Goal: Information Seeking & Learning: Learn about a topic

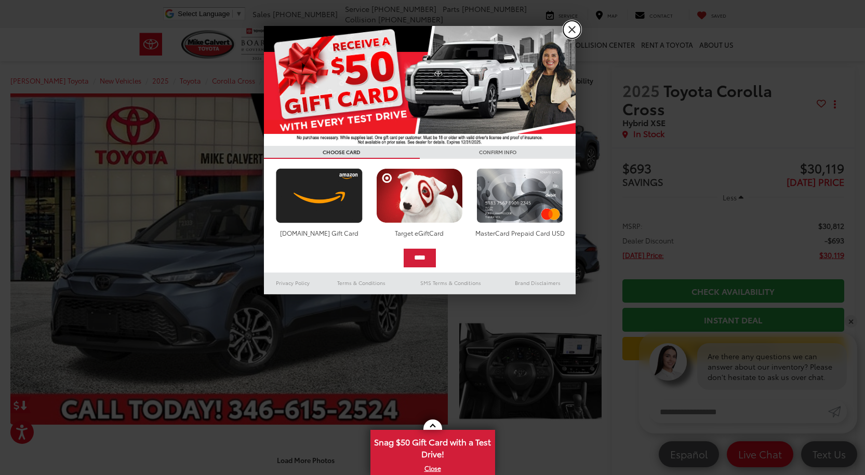
click at [568, 31] on link "X" at bounding box center [572, 30] width 18 height 18
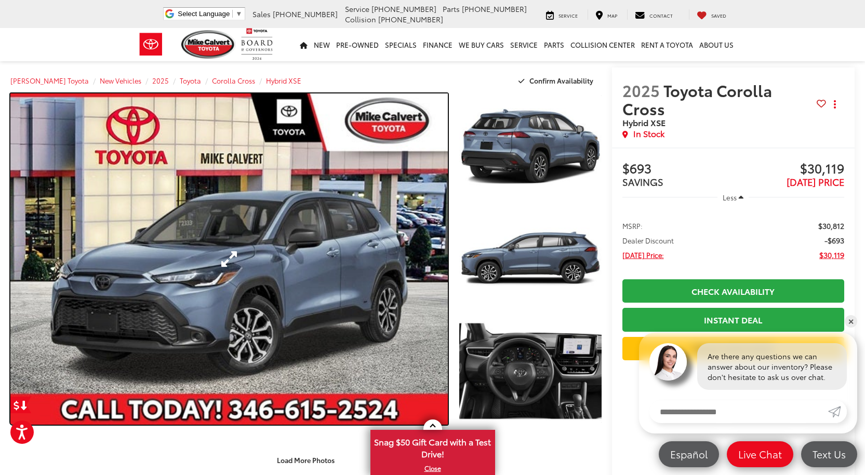
click at [373, 202] on link "Expand Photo 0" at bounding box center [228, 259] width 437 height 331
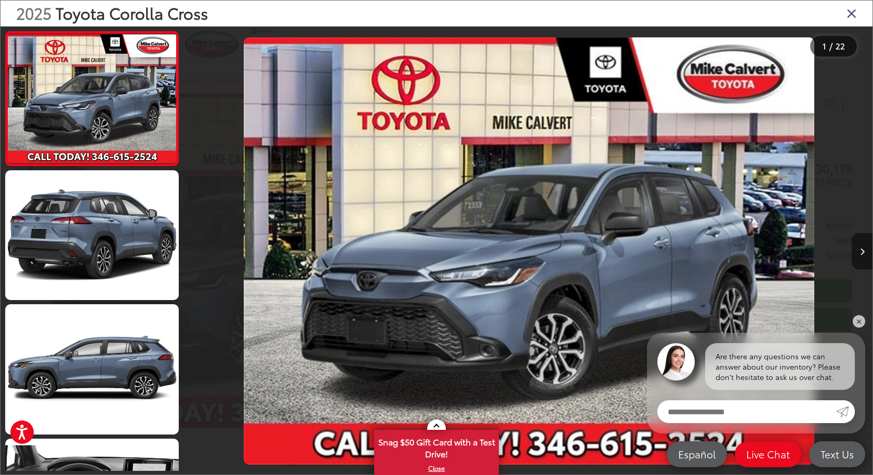
click at [865, 254] on button "Next image" at bounding box center [862, 251] width 21 height 36
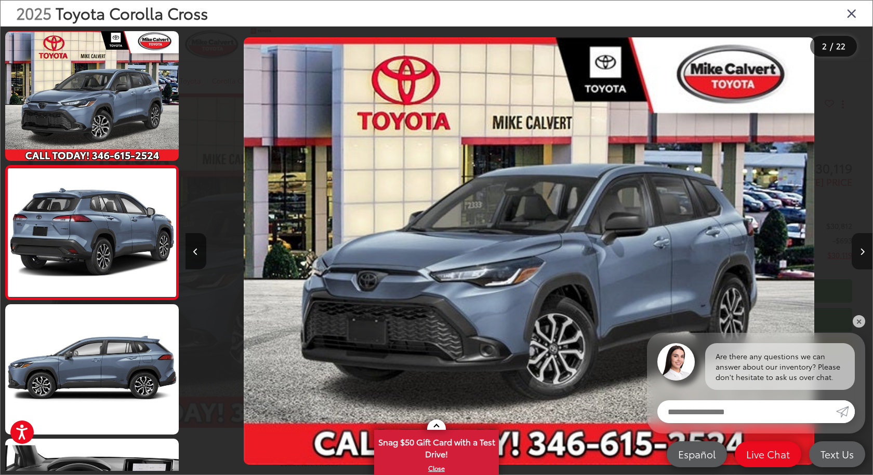
scroll to position [12, 0]
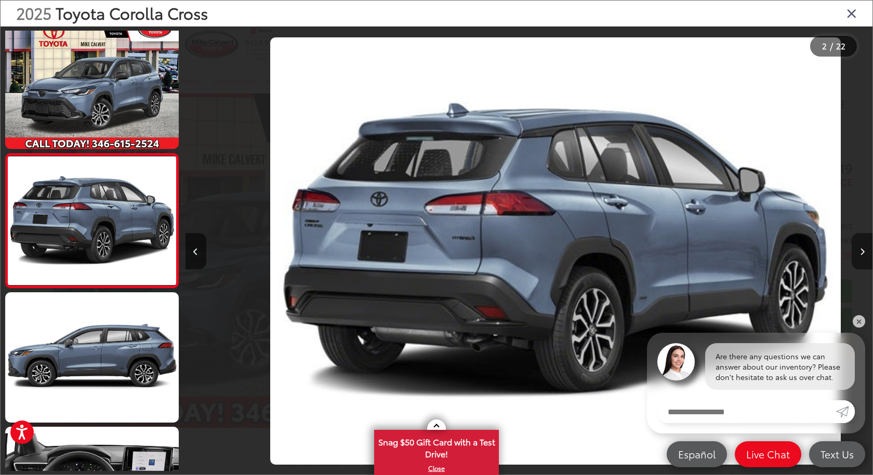
click at [865, 254] on button "Next image" at bounding box center [862, 251] width 21 height 36
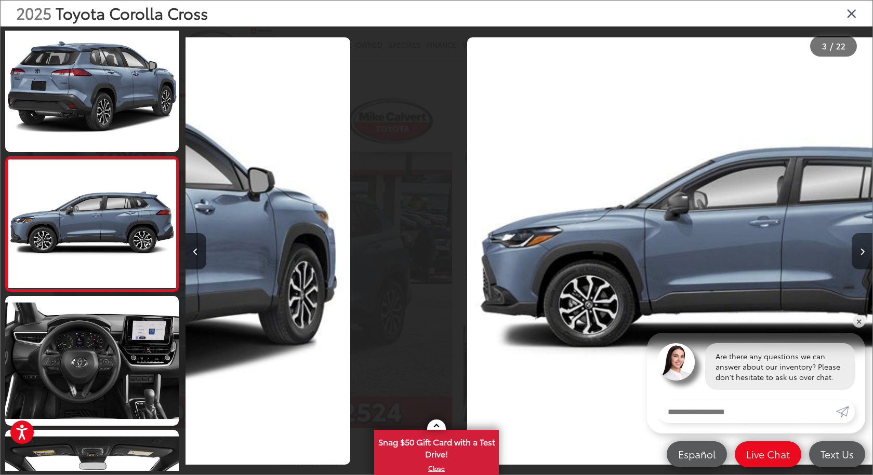
scroll to position [146, 0]
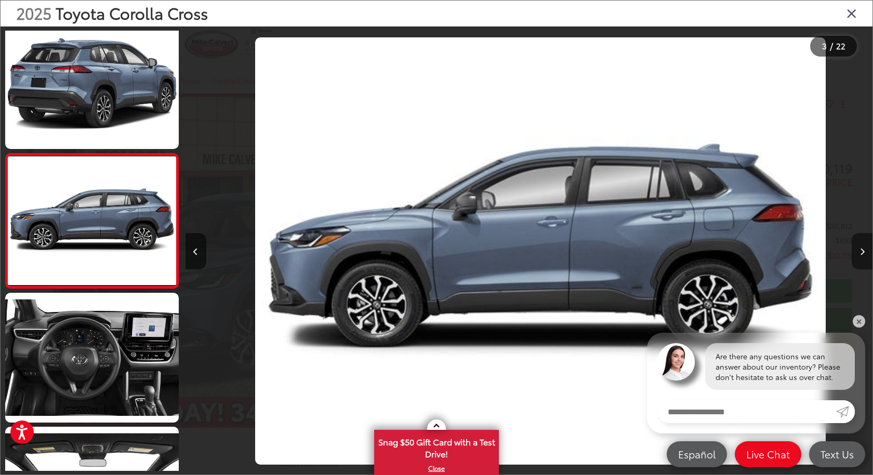
click at [865, 254] on button "Next image" at bounding box center [862, 251] width 21 height 36
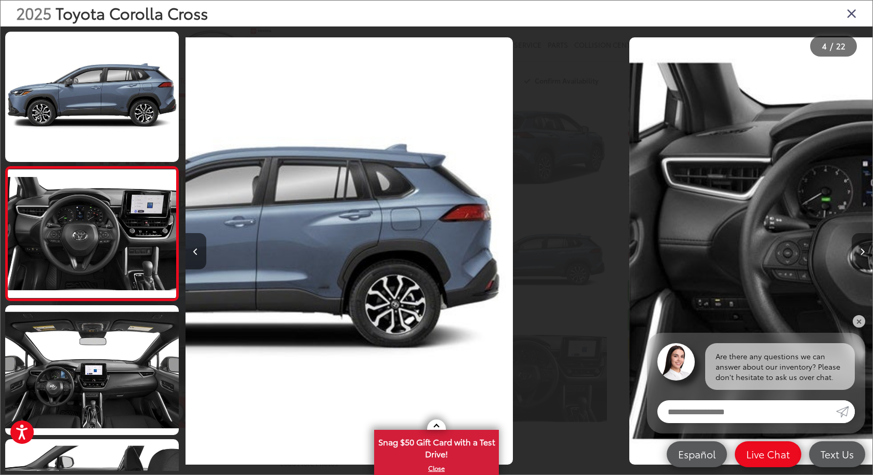
scroll to position [281, 0]
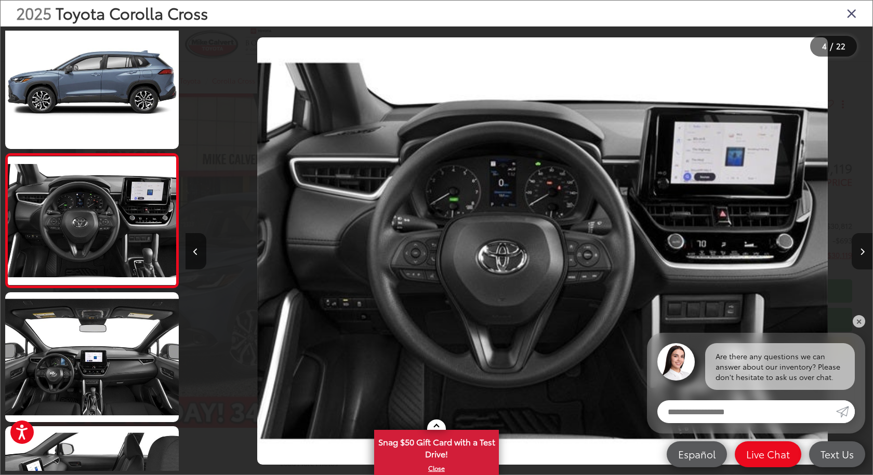
click at [865, 254] on button "Next image" at bounding box center [862, 251] width 21 height 36
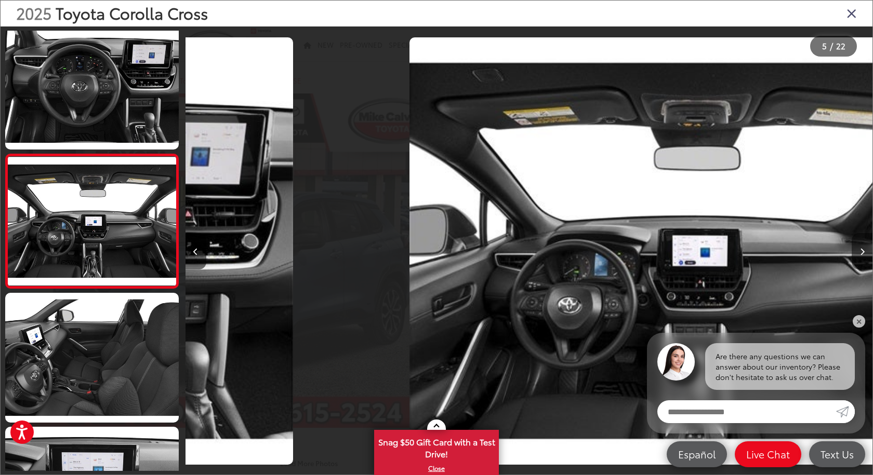
scroll to position [415, 0]
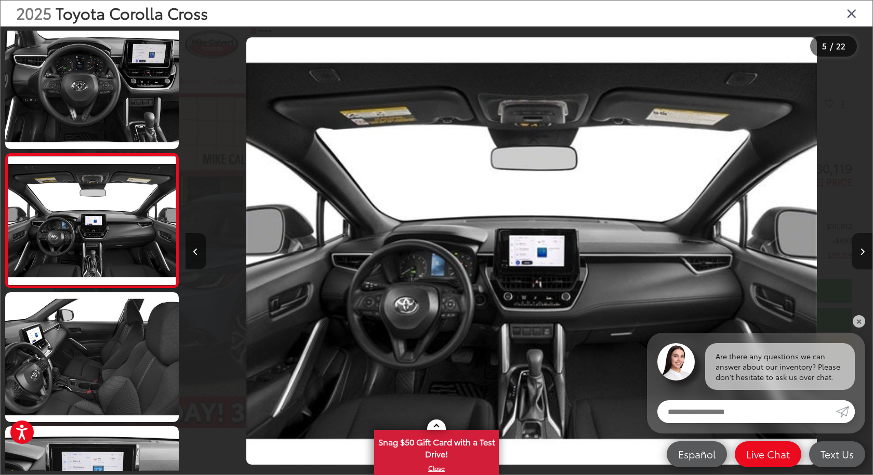
click at [865, 254] on button "Next image" at bounding box center [862, 251] width 21 height 36
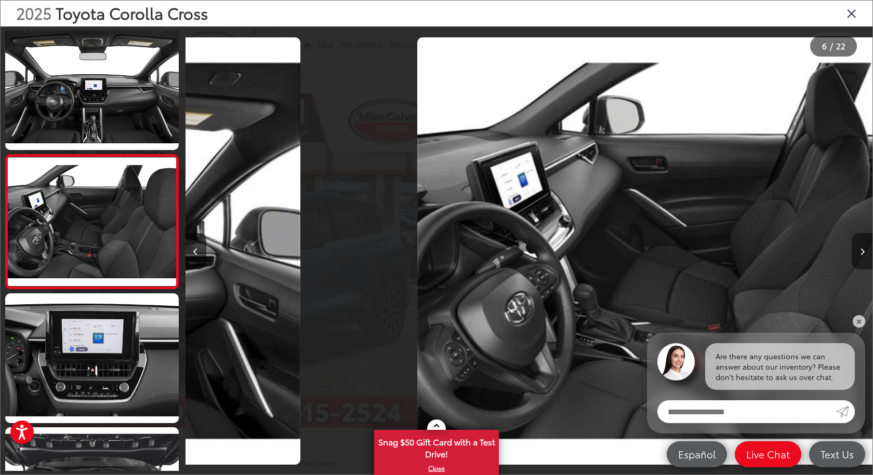
scroll to position [549, 0]
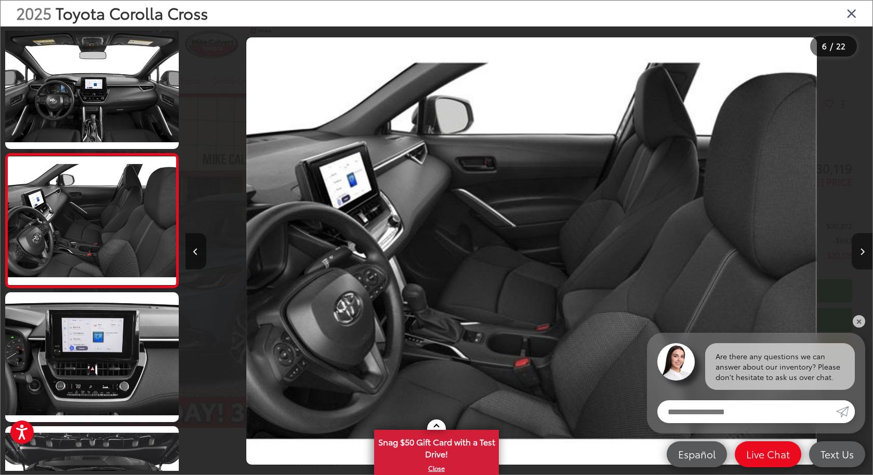
click at [865, 254] on button "Next image" at bounding box center [862, 251] width 21 height 36
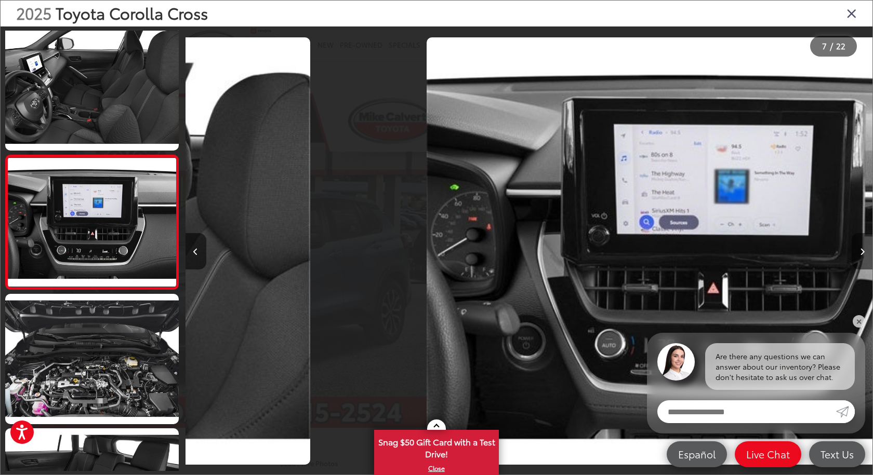
scroll to position [683, 0]
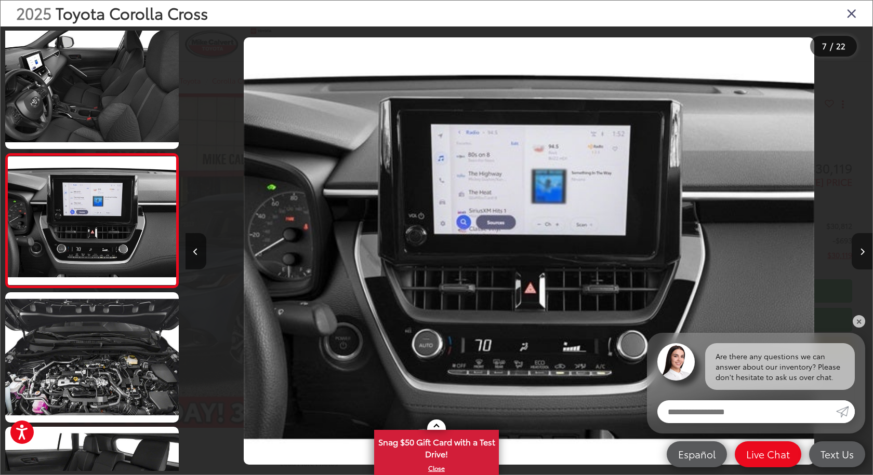
click at [865, 254] on button "Next image" at bounding box center [862, 251] width 21 height 36
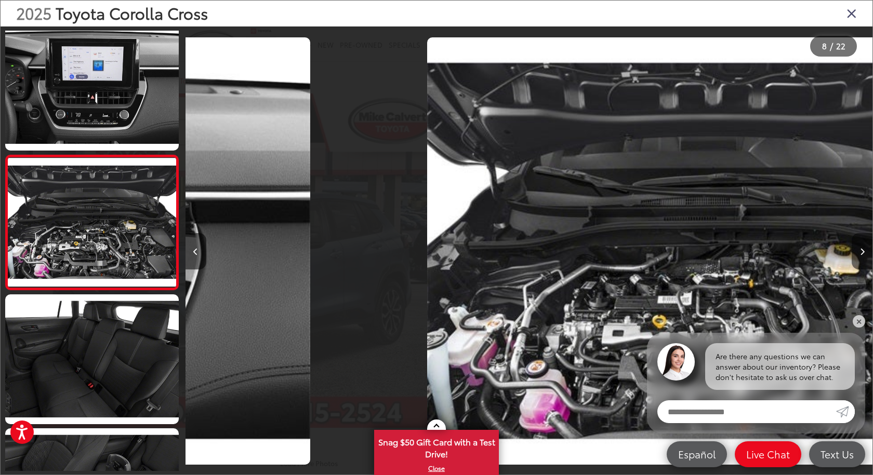
scroll to position [0, 0]
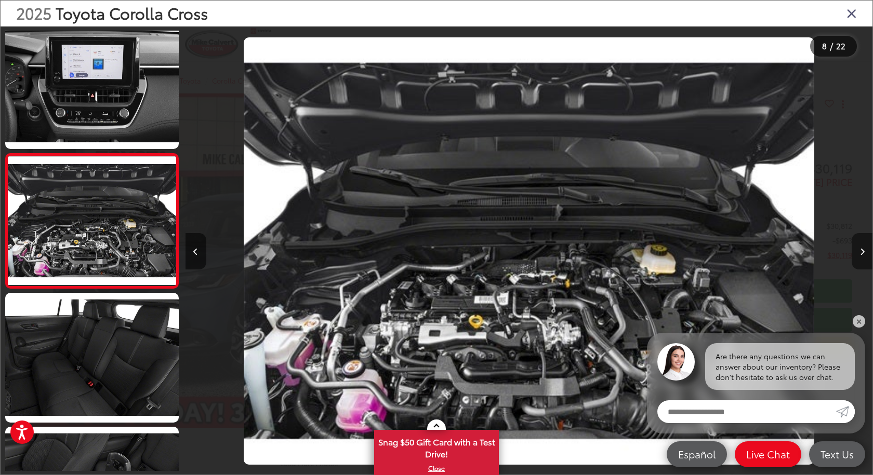
click at [865, 254] on button "Next image" at bounding box center [862, 251] width 21 height 36
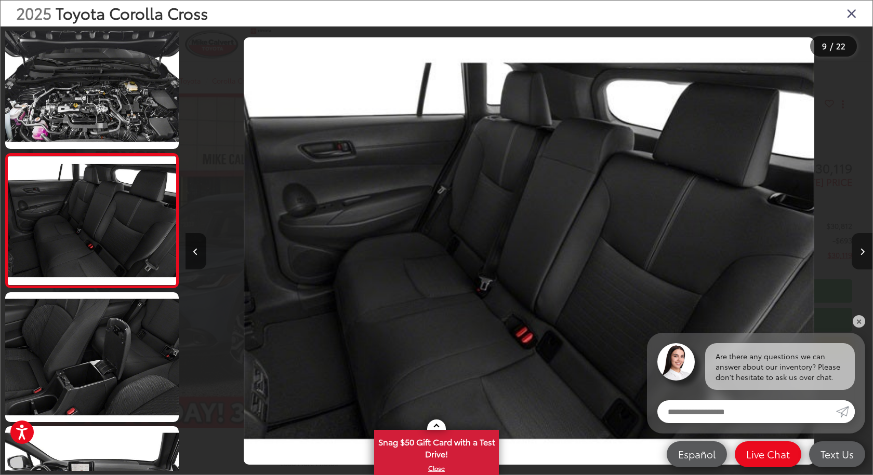
click at [865, 254] on button "Next image" at bounding box center [862, 251] width 21 height 36
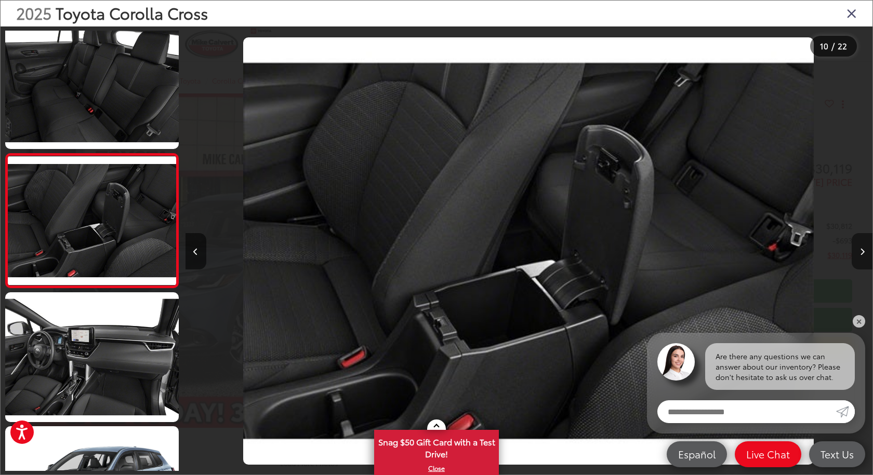
click at [865, 254] on button "Next image" at bounding box center [862, 251] width 21 height 36
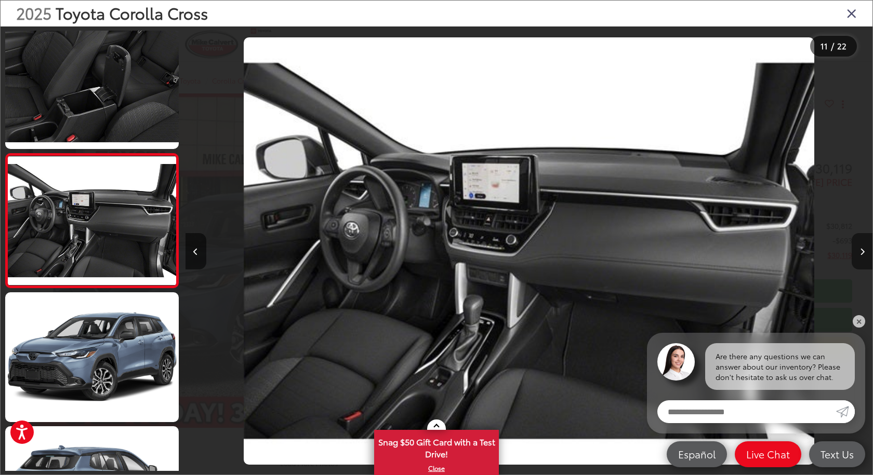
click at [865, 254] on button "Next image" at bounding box center [862, 251] width 21 height 36
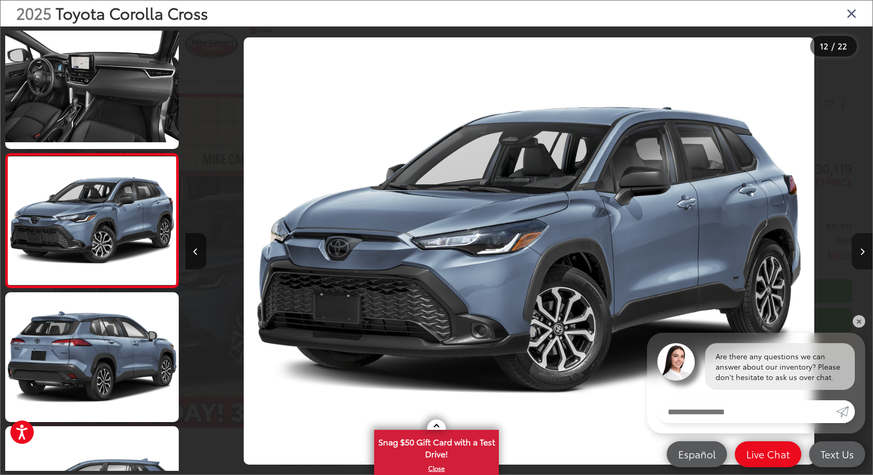
click at [865, 254] on button "Next image" at bounding box center [862, 251] width 21 height 36
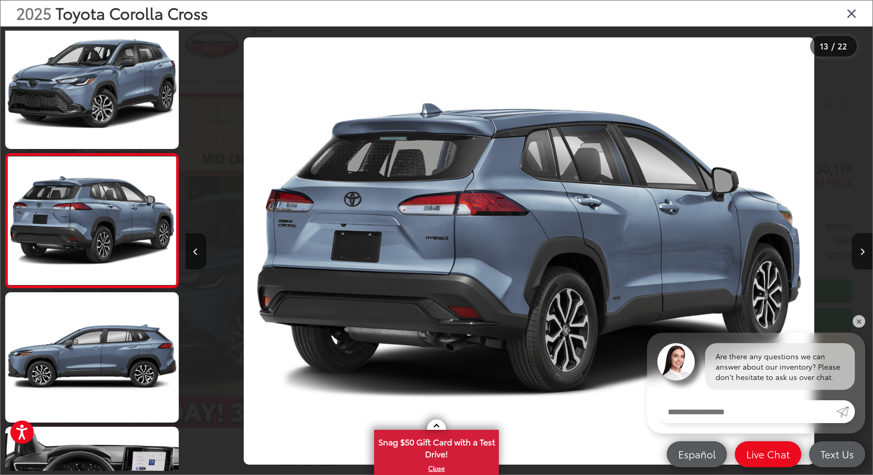
click at [854, 12] on icon "Close gallery" at bounding box center [851, 13] width 10 height 14
